Goal: Task Accomplishment & Management: Use online tool/utility

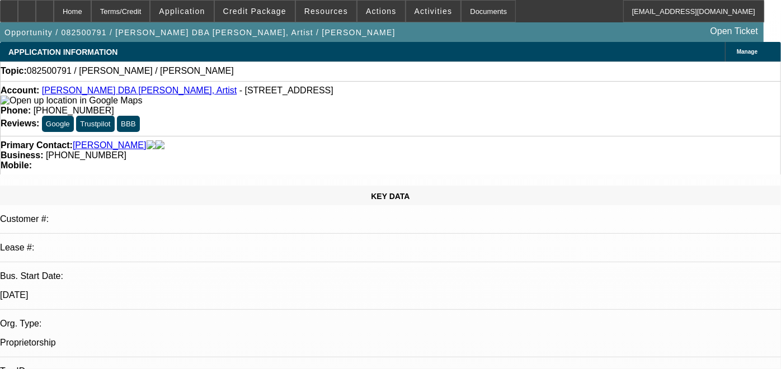
select select "0"
select select "2"
select select "0.1"
select select "2"
select select "4"
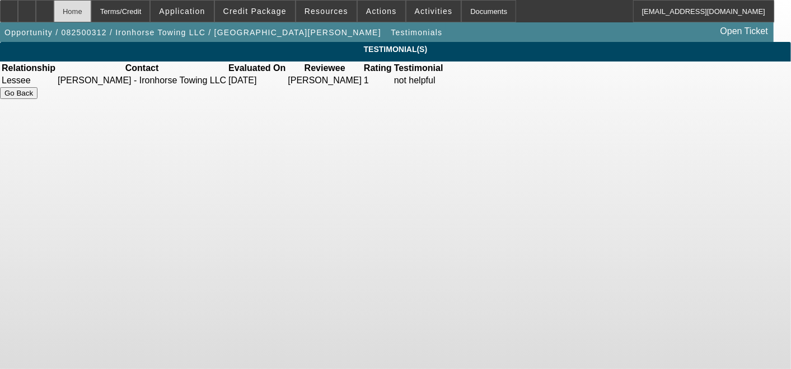
click at [91, 10] on div "Home" at bounding box center [72, 11] width 37 height 22
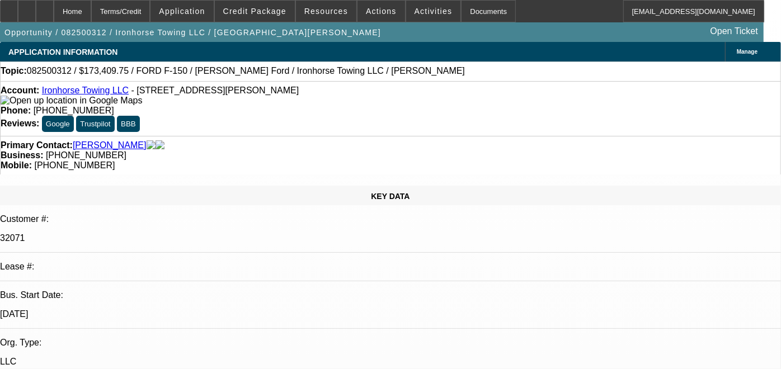
select select "0"
select select "0.1"
select select "0"
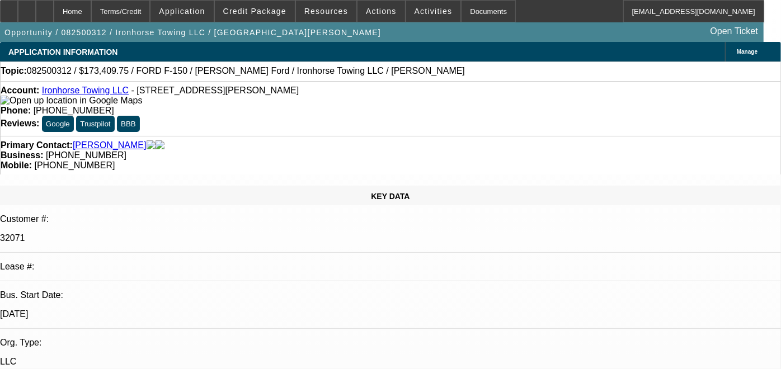
select select "0.1"
select select "0"
select select "0.1"
select select "1"
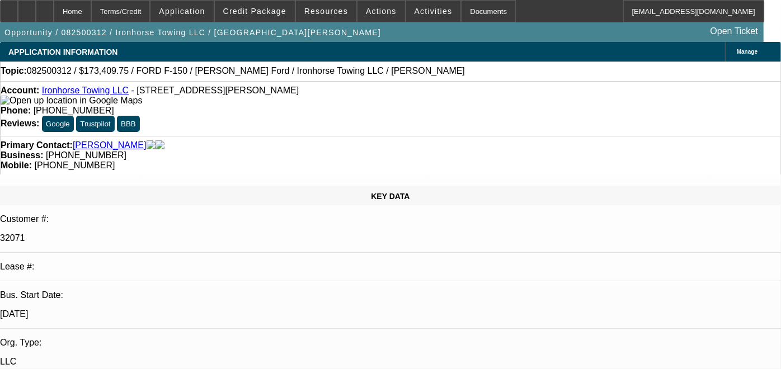
select select "3"
select select "4"
select select "1"
select select "3"
select select "4"
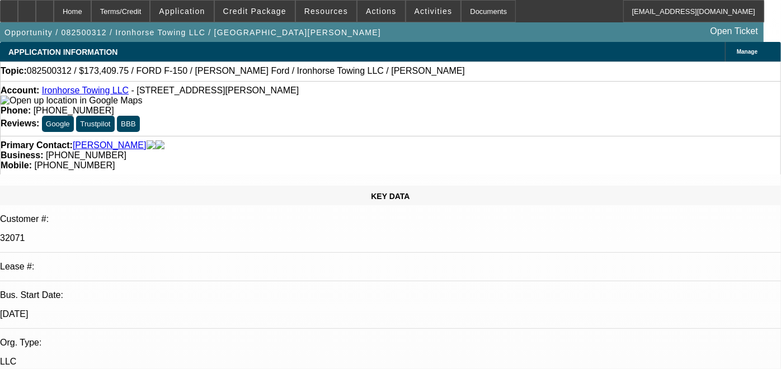
select select "1"
select select "3"
select select "4"
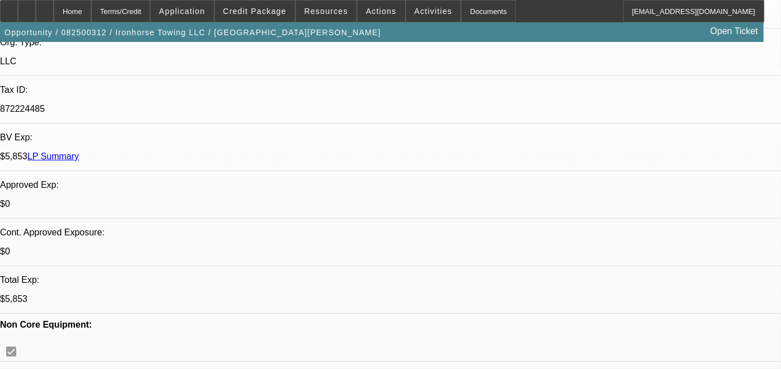
scroll to position [251, 0]
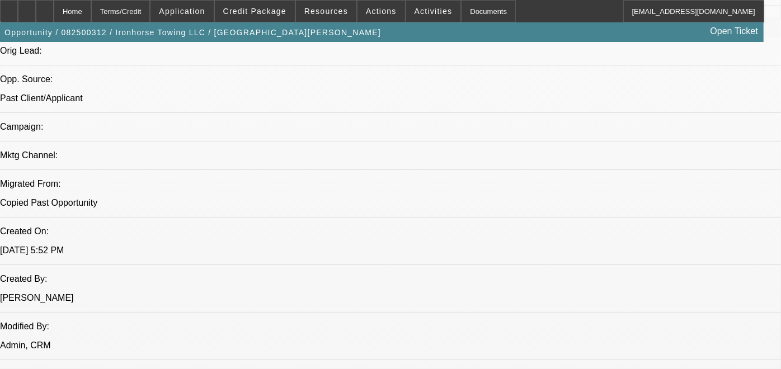
scroll to position [715, 0]
